Goal: Task Accomplishment & Management: Use online tool/utility

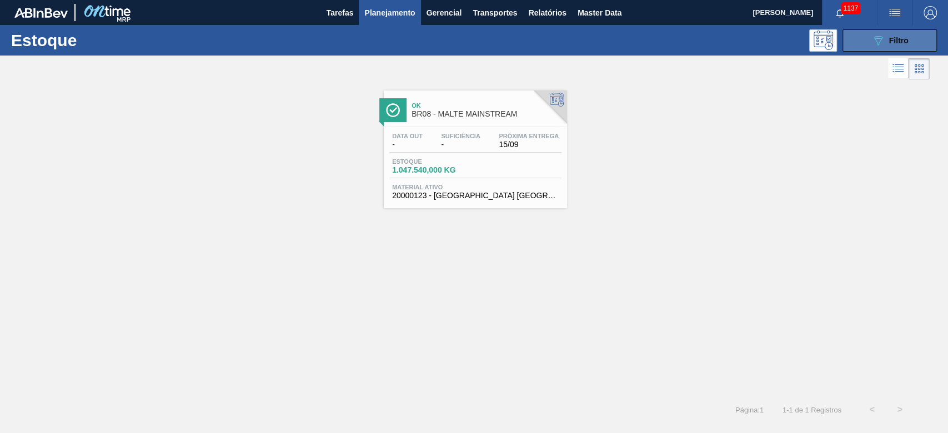
click at [875, 35] on icon "089F7B8B-B2A5-4AFE-B5C0-19BA573D28AC" at bounding box center [878, 40] width 13 height 13
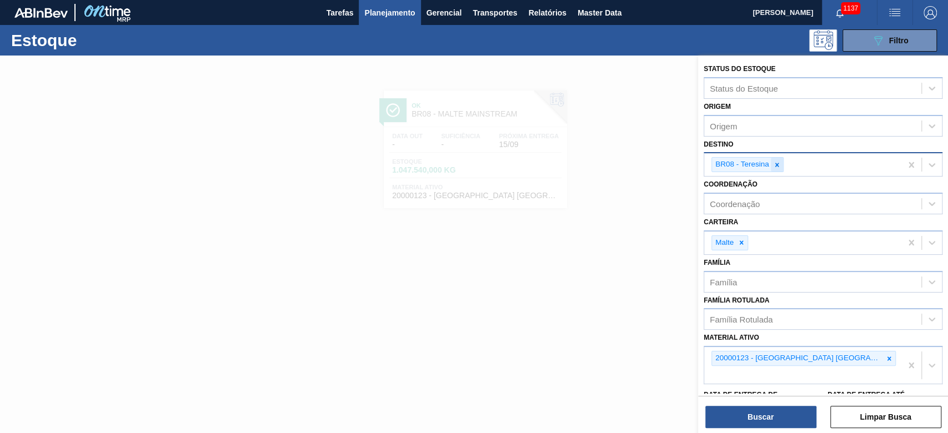
click at [777, 163] on icon at bounding box center [777, 165] width 4 height 4
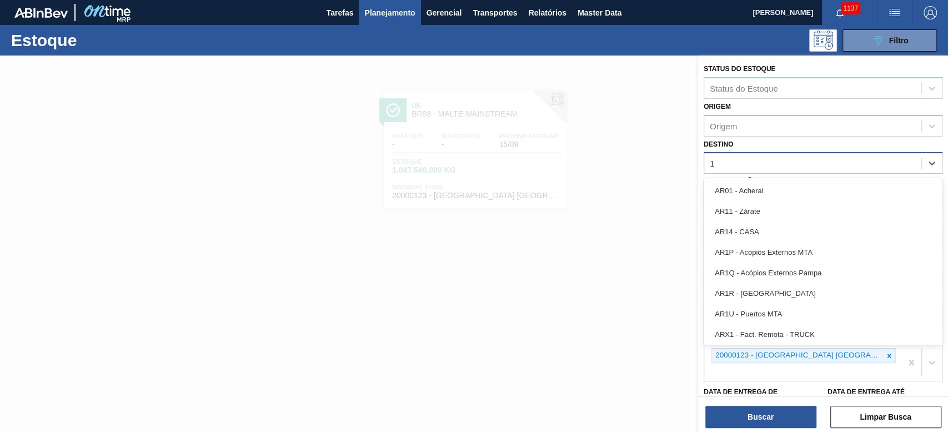
type input "18"
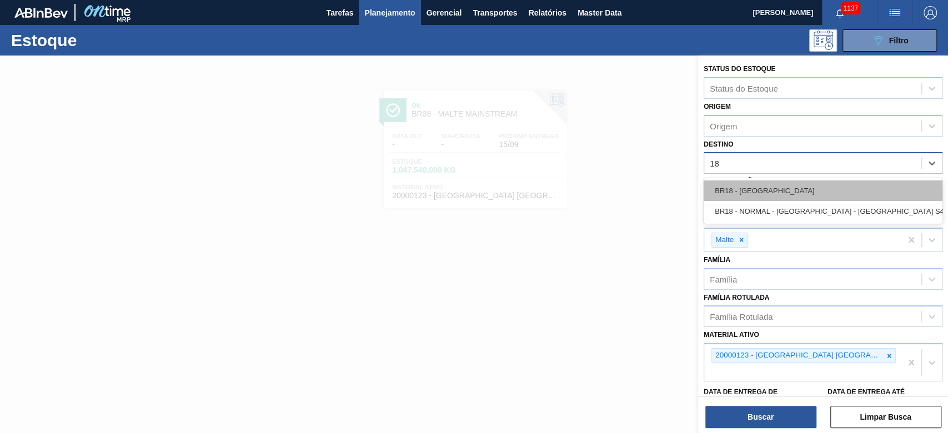
click at [753, 181] on div "BR18 - [GEOGRAPHIC_DATA]" at bounding box center [823, 191] width 239 height 21
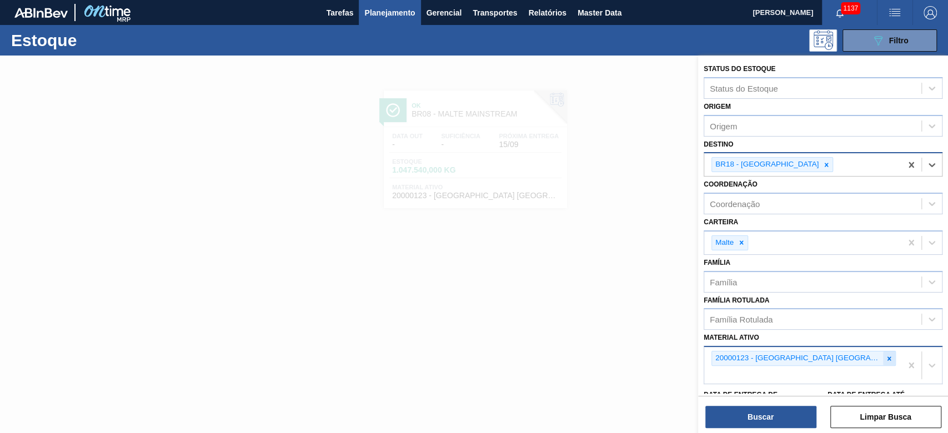
click at [892, 359] on div at bounding box center [889, 359] width 12 height 14
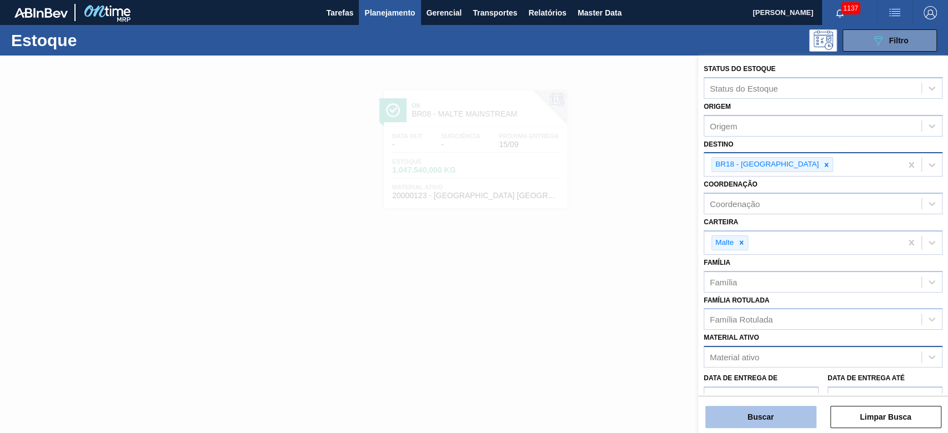
click at [778, 414] on button "Buscar" at bounding box center [761, 417] width 111 height 22
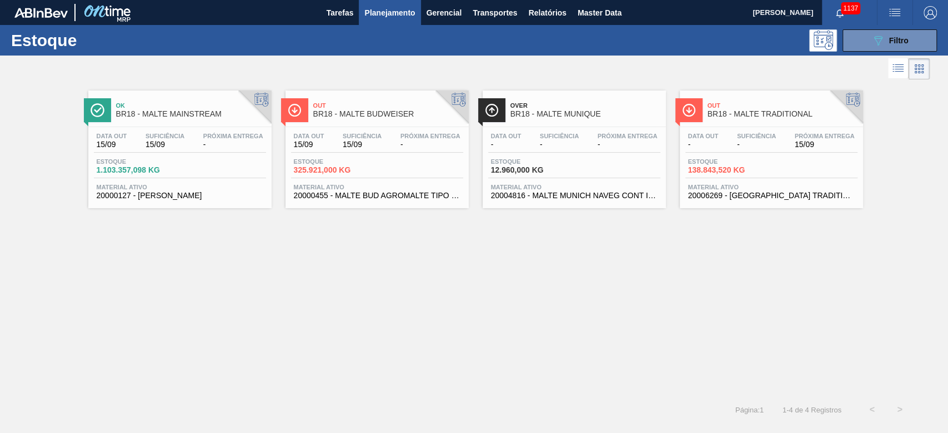
click at [740, 157] on div "Data out - Suficiência - Próxima Entrega 15/09 Estoque 138.843,520 KG Material …" at bounding box center [771, 165] width 183 height 76
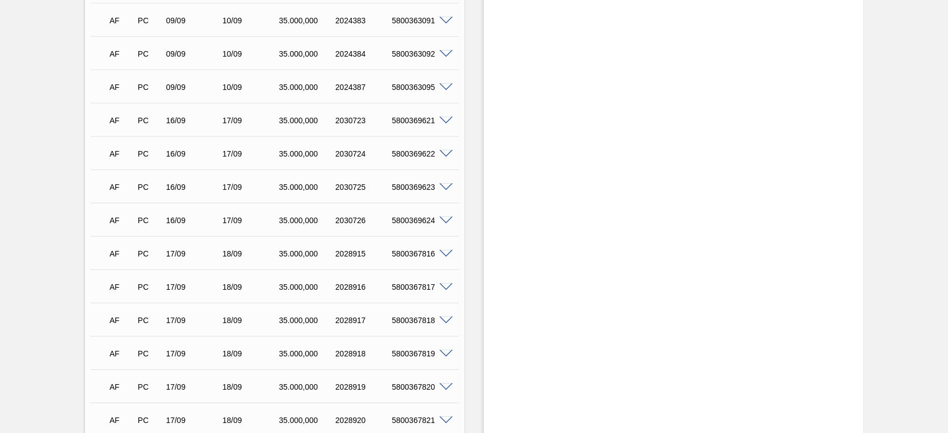
scroll to position [551, 0]
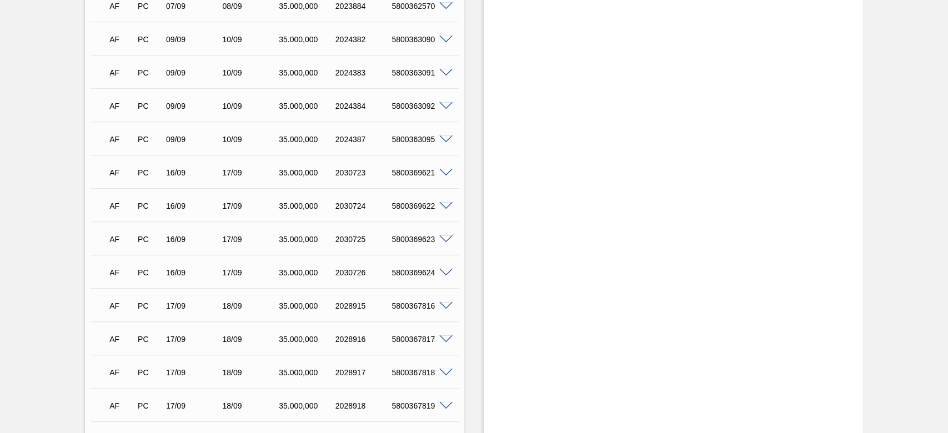
click at [420, 175] on div "5800369621" at bounding box center [420, 172] width 63 height 9
copy div "5800369621"
click at [412, 208] on div "5800369622" at bounding box center [420, 206] width 63 height 9
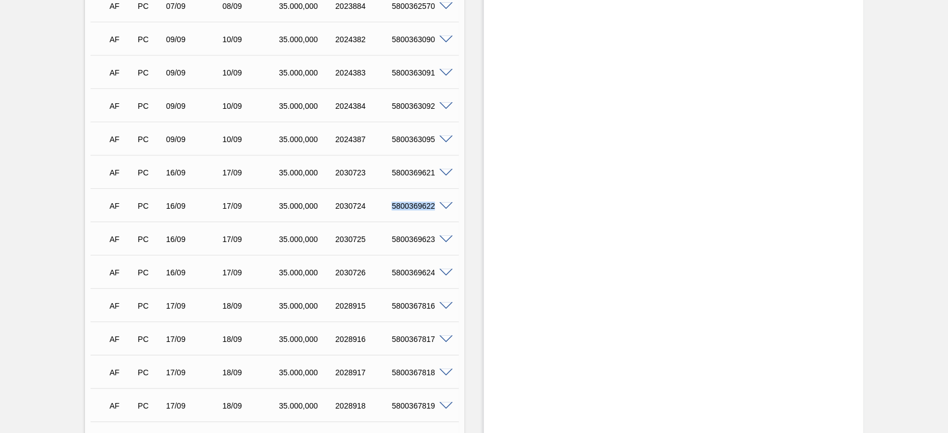
copy div "5800369622"
click at [404, 238] on div "5800369623" at bounding box center [420, 239] width 63 height 9
copy div "5800369623"
click at [427, 270] on div "5800369624" at bounding box center [420, 272] width 63 height 9
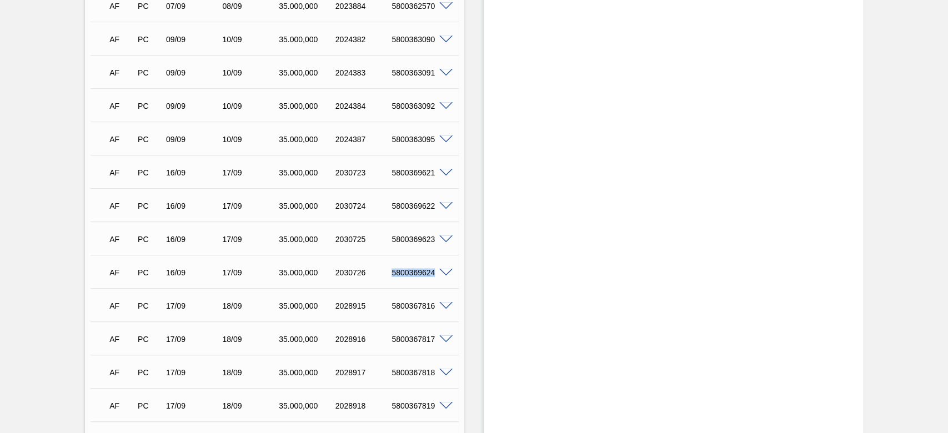
click at [427, 270] on div "5800369624" at bounding box center [420, 272] width 63 height 9
copy div "5800369624"
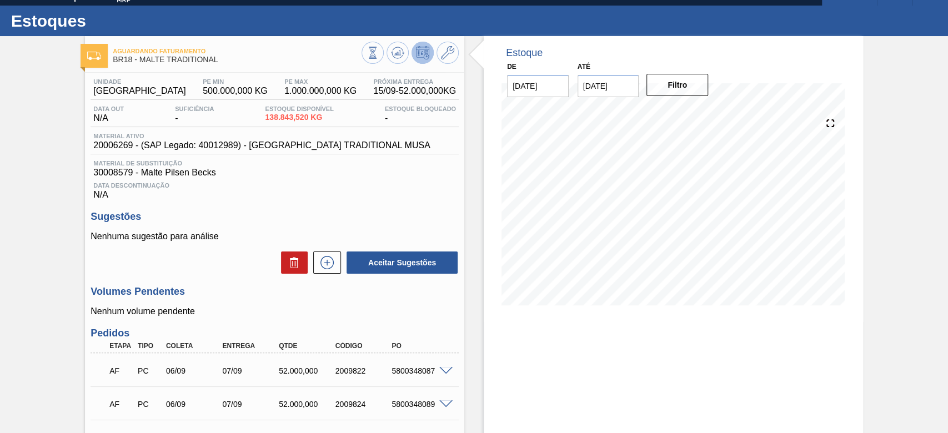
scroll to position [0, 0]
